Goal: Information Seeking & Learning: Learn about a topic

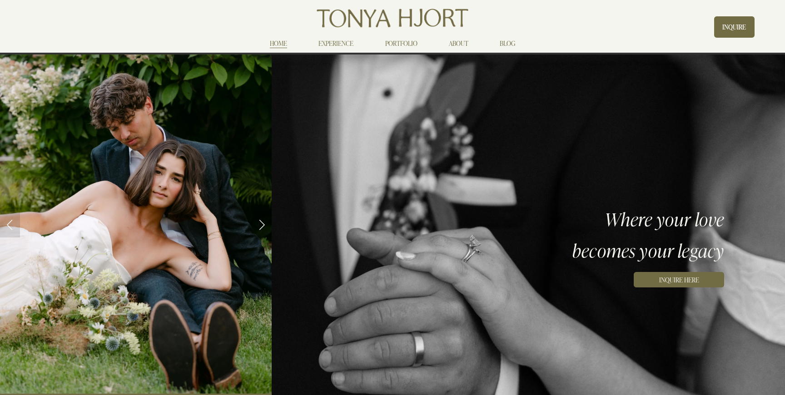
click at [401, 43] on link "PORTFOLIO" at bounding box center [401, 43] width 32 height 11
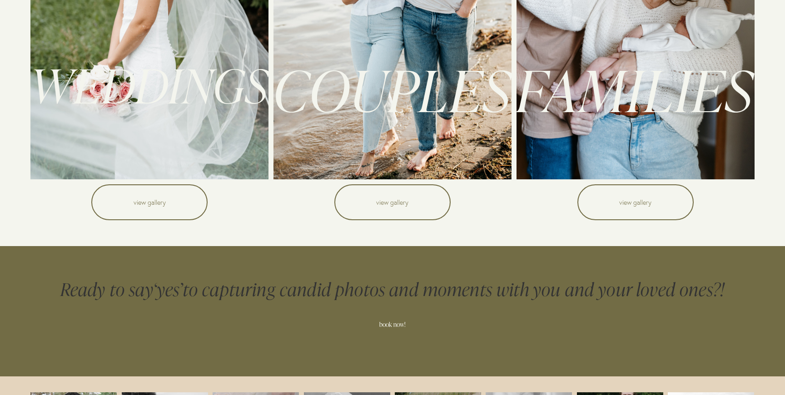
scroll to position [125, 0]
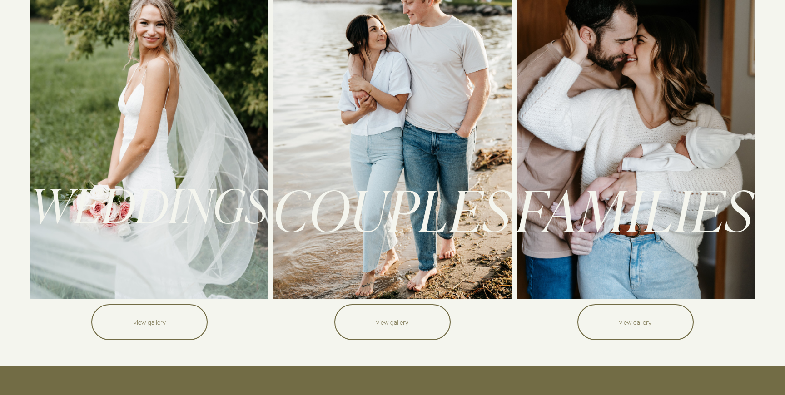
click at [173, 324] on link "view gallery" at bounding box center [149, 322] width 116 height 36
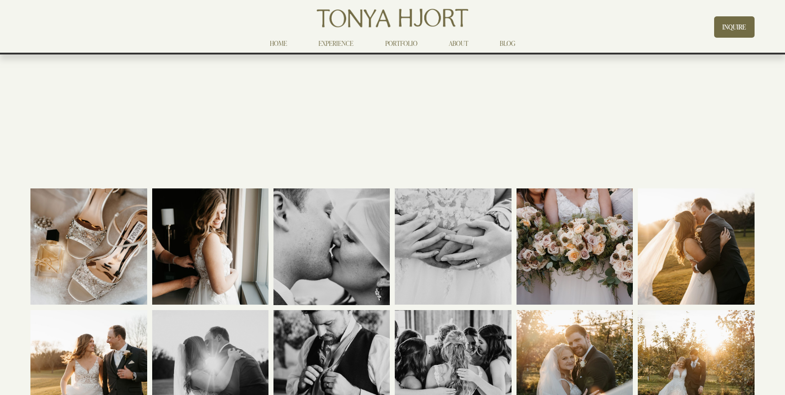
click at [401, 45] on link "PORTFOLIO" at bounding box center [401, 43] width 32 height 11
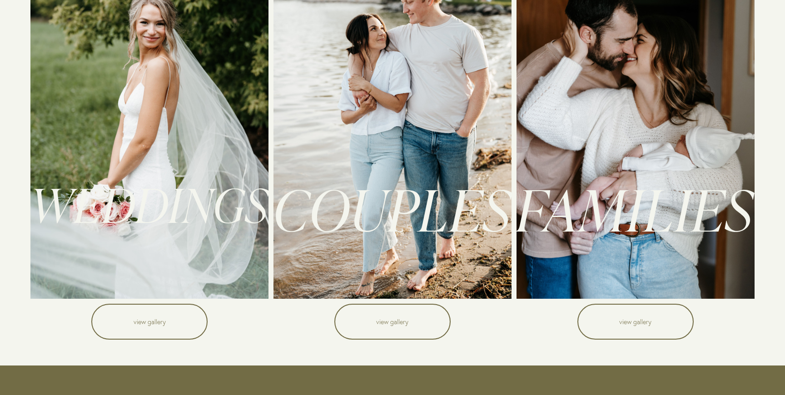
scroll to position [125, 0]
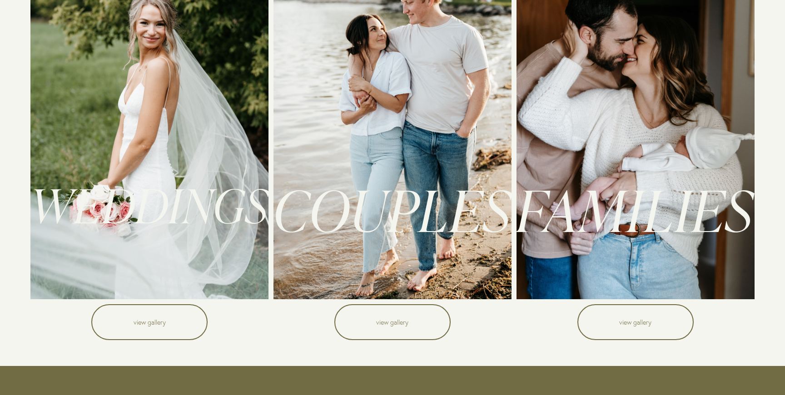
click at [398, 318] on link "view gallery" at bounding box center [392, 322] width 116 height 36
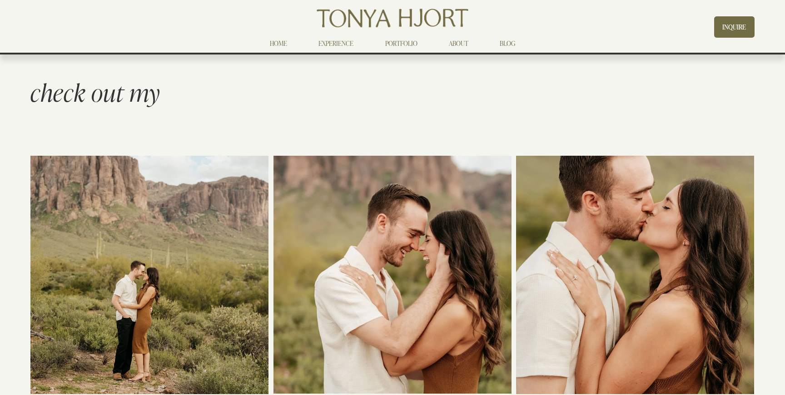
click at [346, 42] on link "EXPERIENCE" at bounding box center [335, 43] width 35 height 11
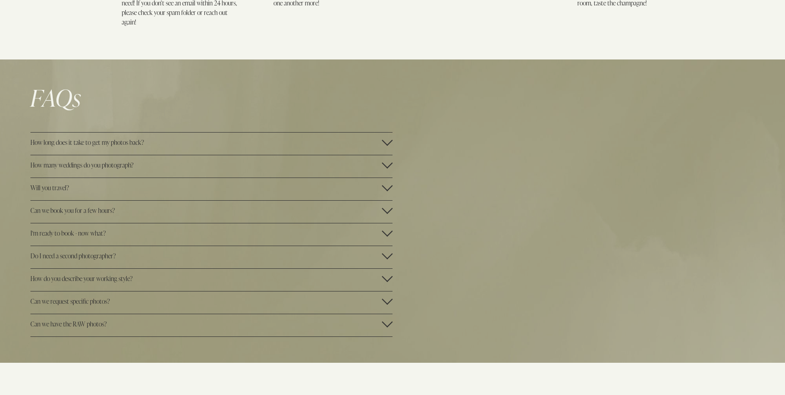
scroll to position [1591, 0]
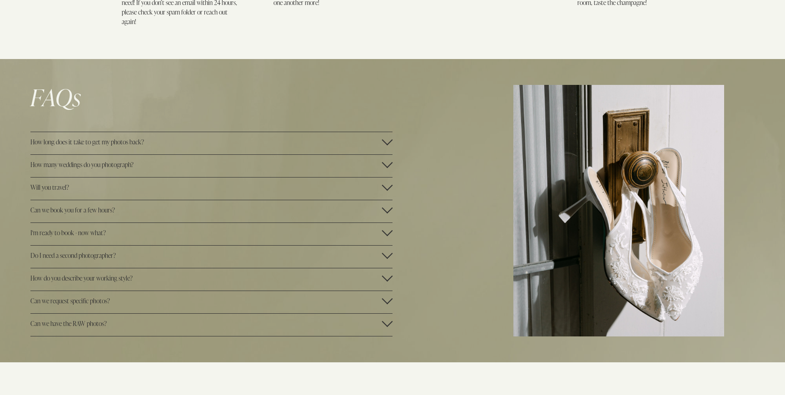
click at [136, 162] on span "How many weddings do you photograph?" at bounding box center [205, 164] width 351 height 9
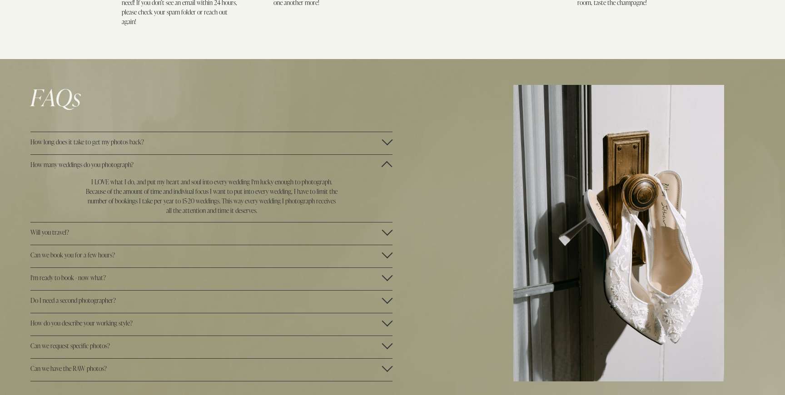
click at [125, 163] on span "How many weddings do you photograph?" at bounding box center [205, 164] width 351 height 9
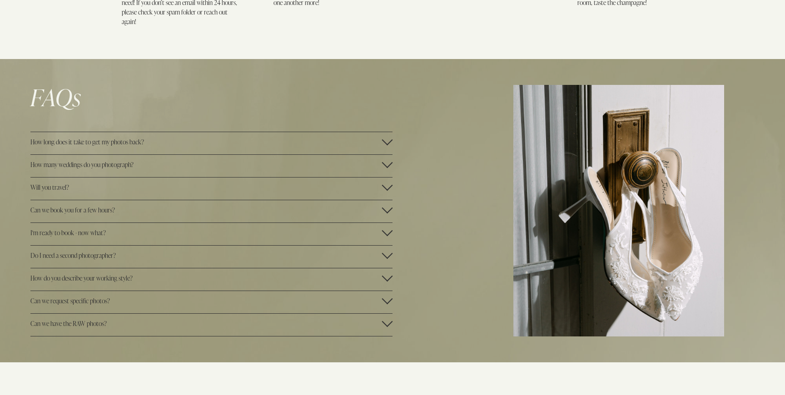
click at [81, 186] on span "Will you travel?" at bounding box center [205, 187] width 351 height 9
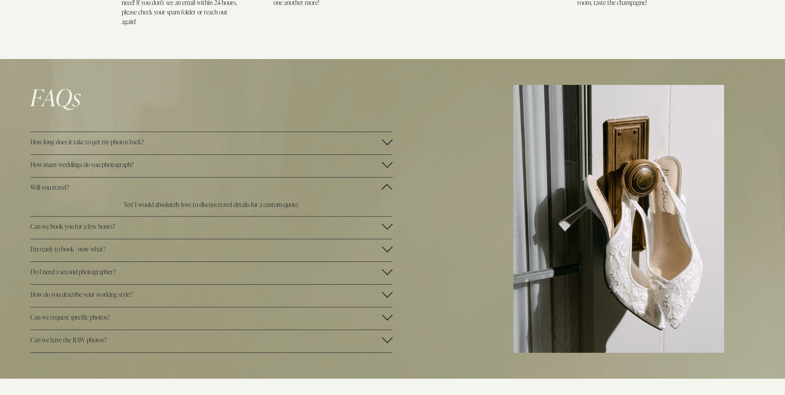
click at [81, 186] on span "Will you travel?" at bounding box center [205, 187] width 351 height 9
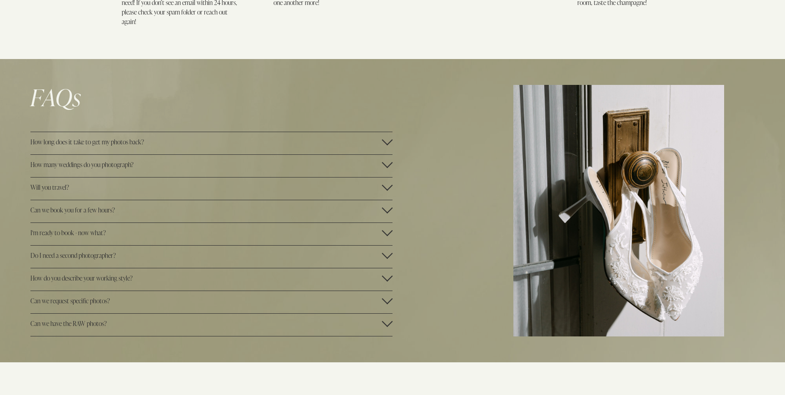
click at [117, 208] on span "Can we book you for a few hours?" at bounding box center [205, 210] width 351 height 9
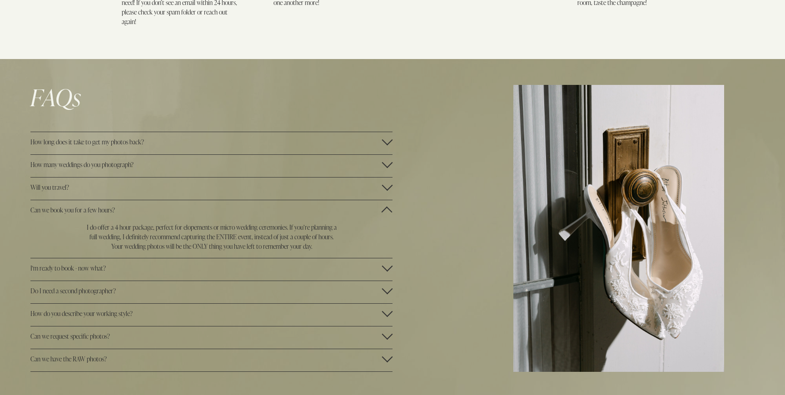
click at [117, 208] on span "Can we book you for a few hours?" at bounding box center [205, 210] width 351 height 9
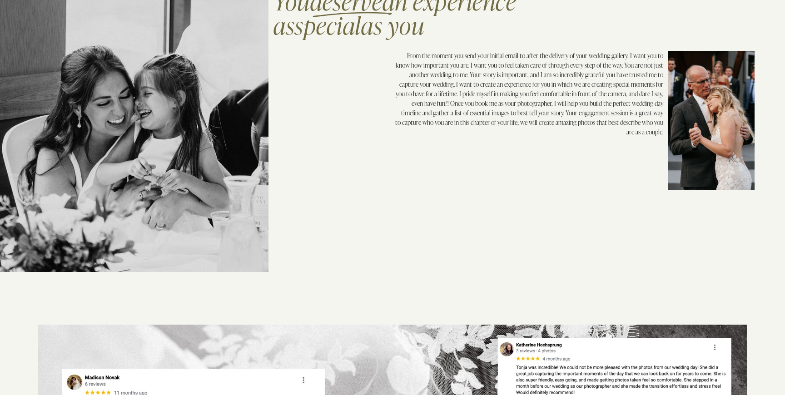
scroll to position [0, 0]
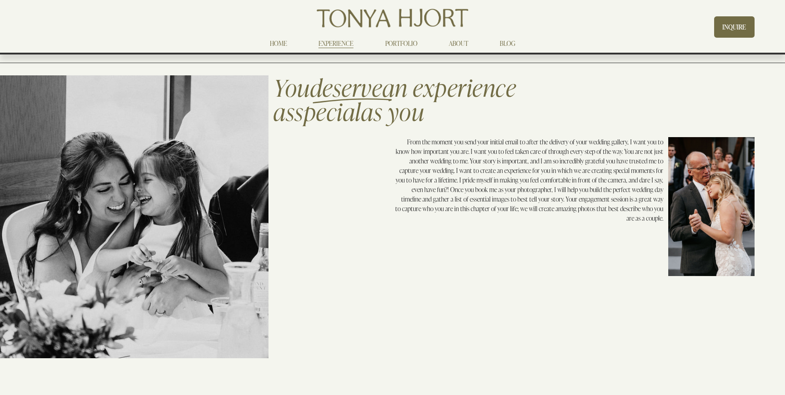
click at [376, 15] on img at bounding box center [392, 17] width 155 height 25
